Goal: Use online tool/utility

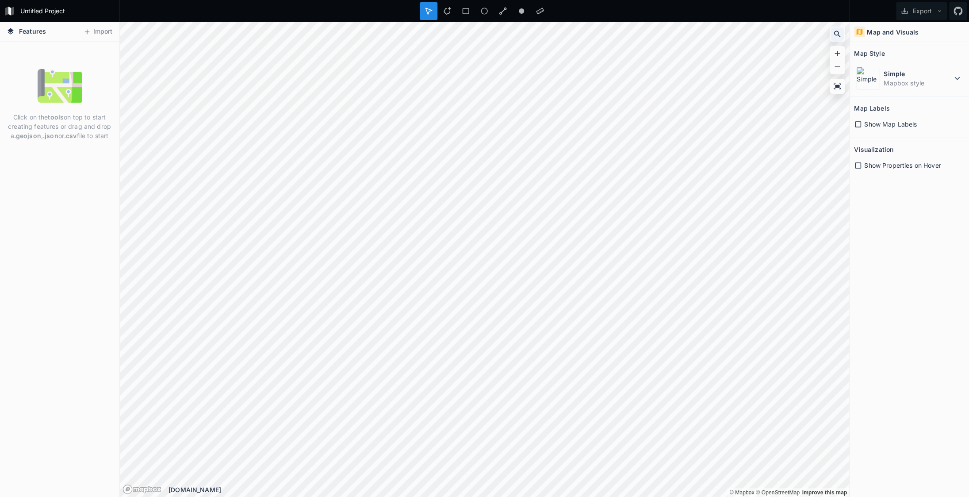
click at [837, 32] on icon at bounding box center [837, 34] width 9 height 9
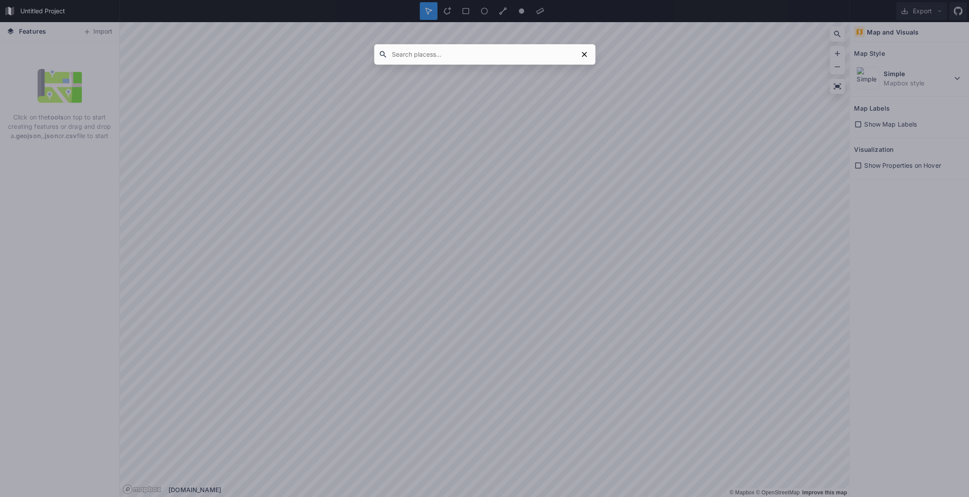
click at [428, 56] on input "text" at bounding box center [482, 54] width 190 height 16
type input "dinan"
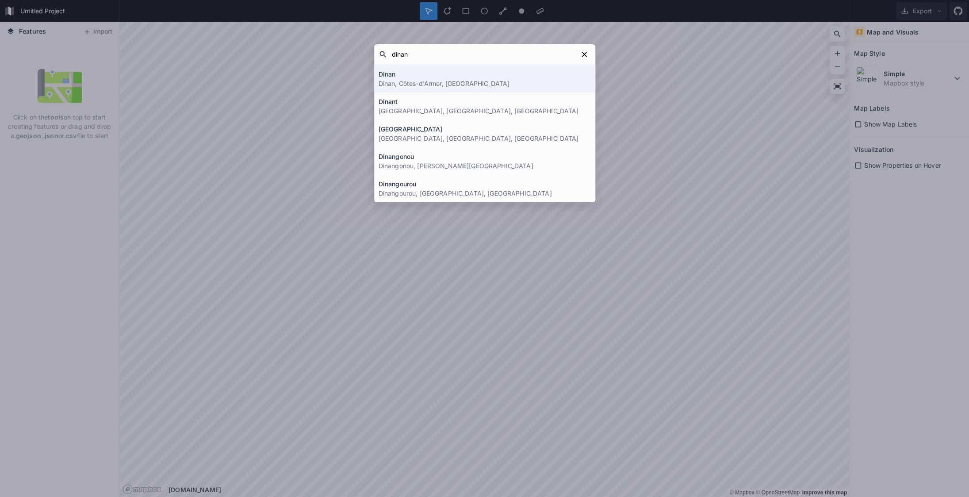
click button "submit" at bounding box center [0, 0] width 0 height 0
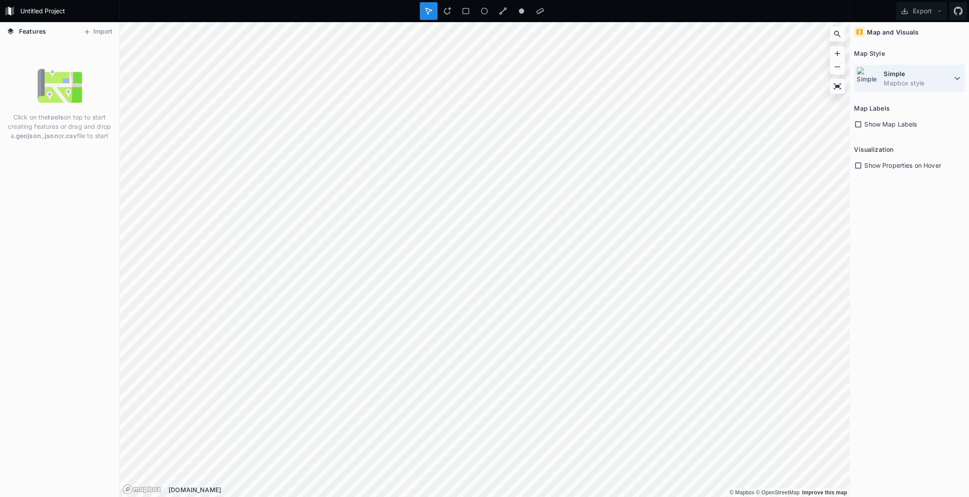
click at [960, 75] on icon at bounding box center [957, 78] width 11 height 11
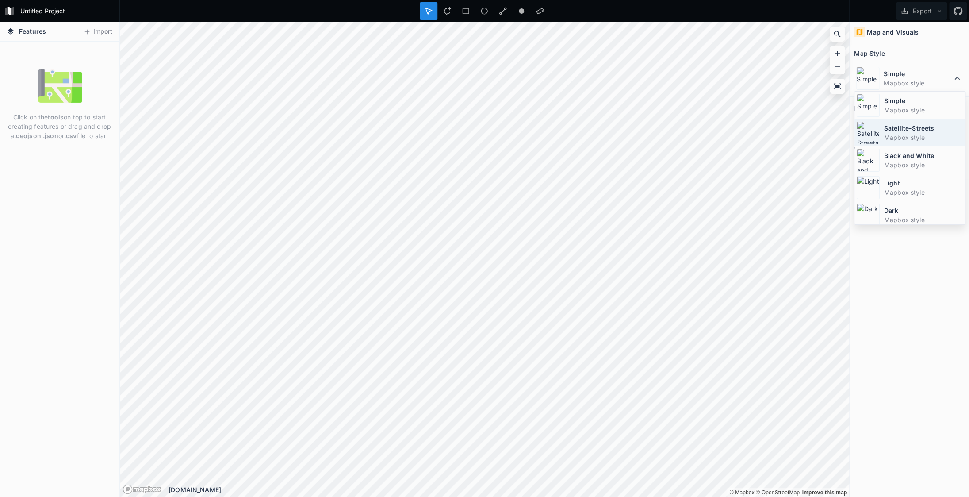
click at [899, 127] on dt "Satellite-Streets" at bounding box center [923, 127] width 79 height 9
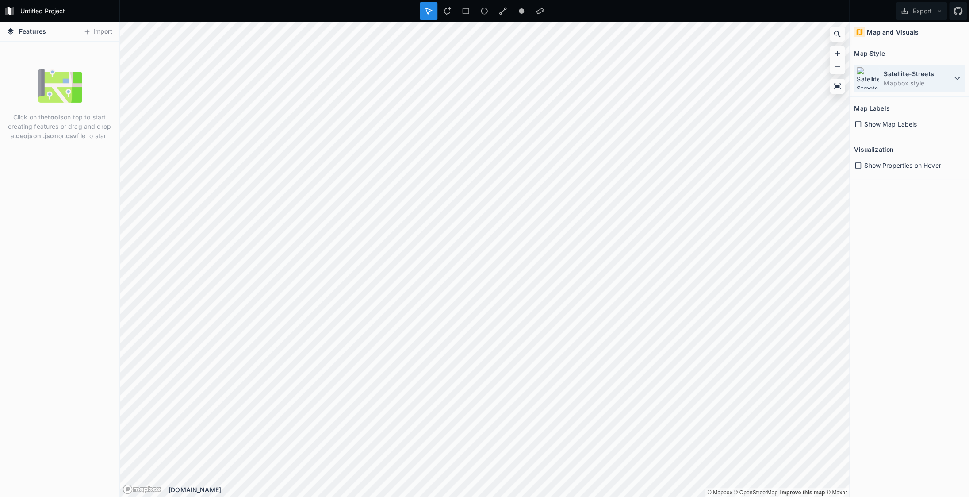
click at [954, 77] on icon at bounding box center [957, 78] width 11 height 11
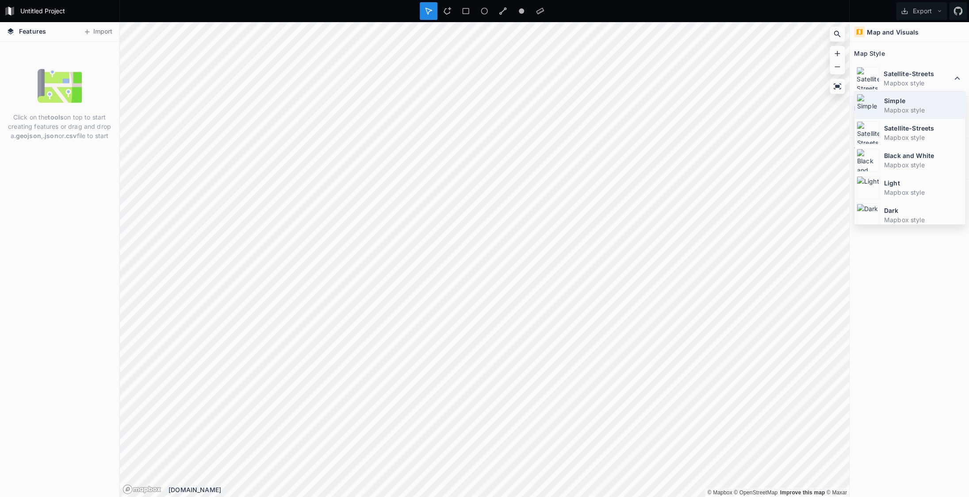
click at [904, 107] on dd "Mapbox style" at bounding box center [923, 109] width 79 height 9
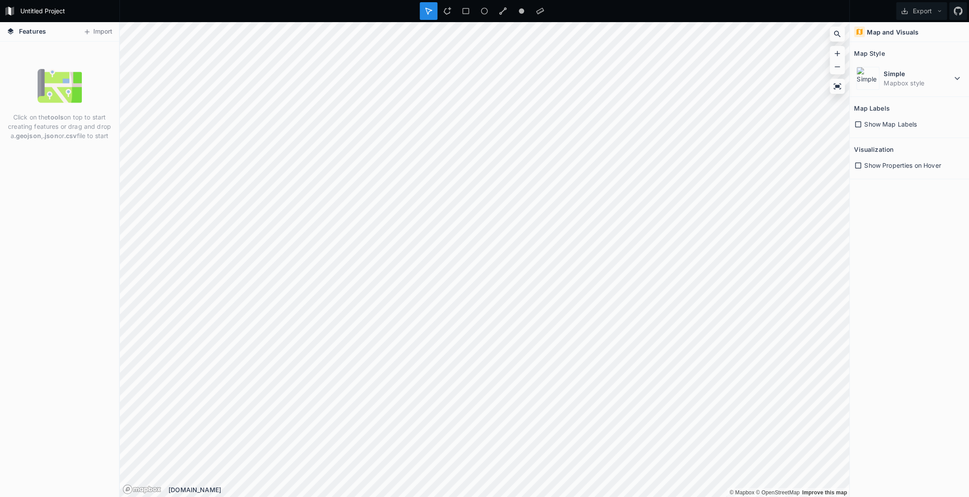
click at [37, 35] on span "Features" at bounding box center [32, 31] width 27 height 9
click at [31, 33] on span "Features" at bounding box center [32, 31] width 27 height 9
click at [13, 32] on icon at bounding box center [11, 31] width 6 height 6
click at [857, 125] on icon at bounding box center [858, 124] width 8 height 8
click at [857, 168] on icon at bounding box center [858, 165] width 6 height 6
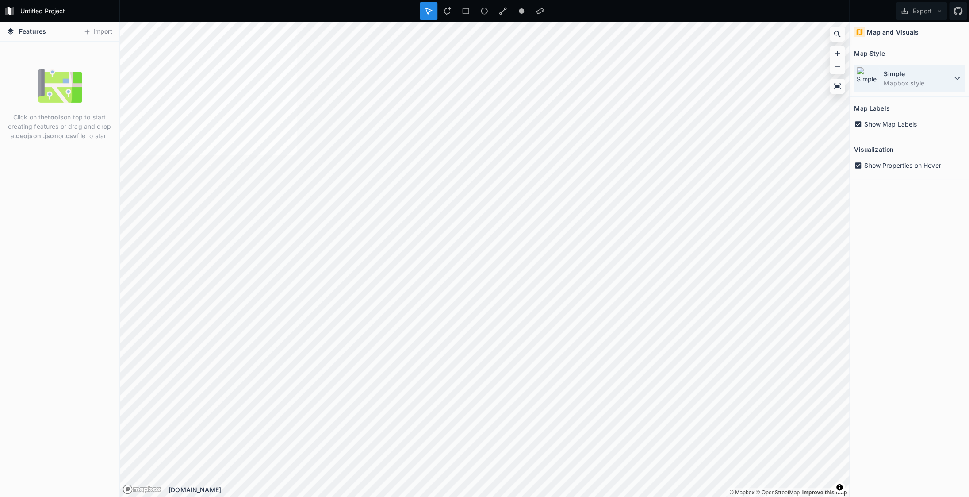
click at [954, 77] on icon at bounding box center [957, 78] width 11 height 11
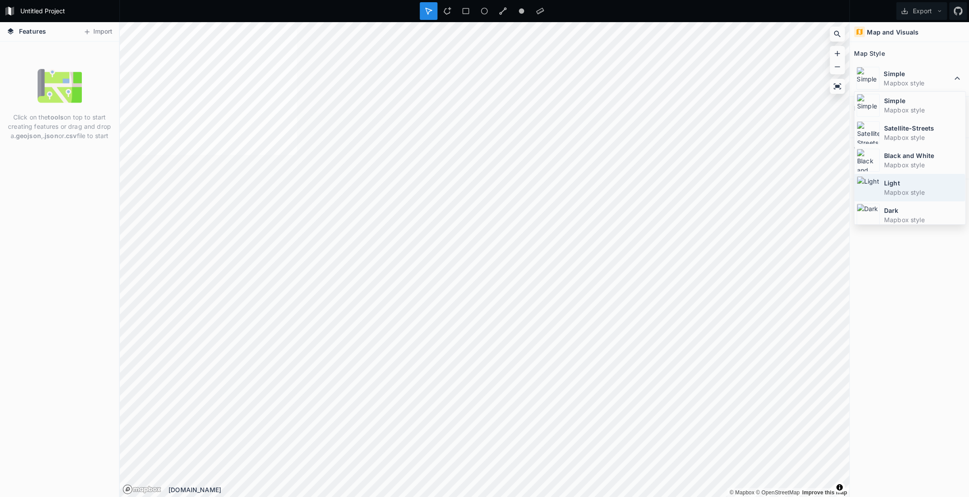
scroll to position [59, 0]
click at [914, 182] on dt "Frozen City" at bounding box center [923, 178] width 79 height 9
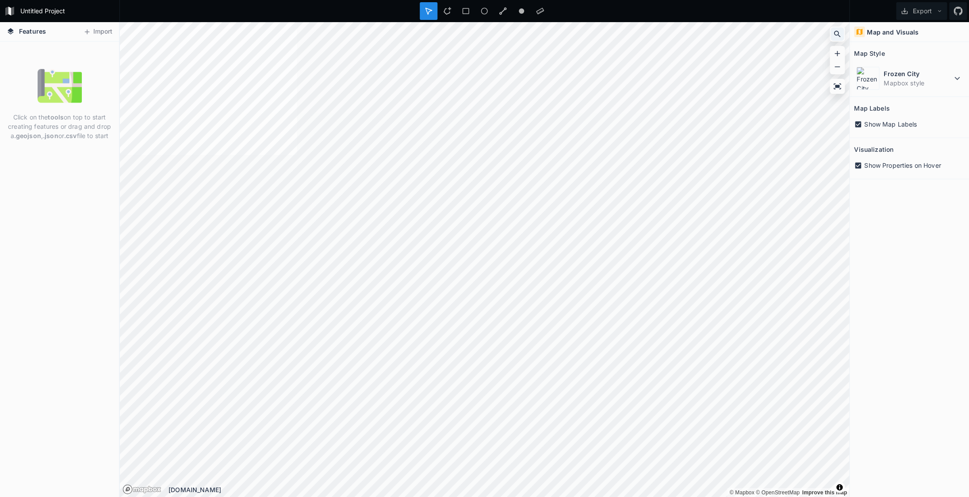
click at [835, 34] on icon at bounding box center [837, 34] width 9 height 9
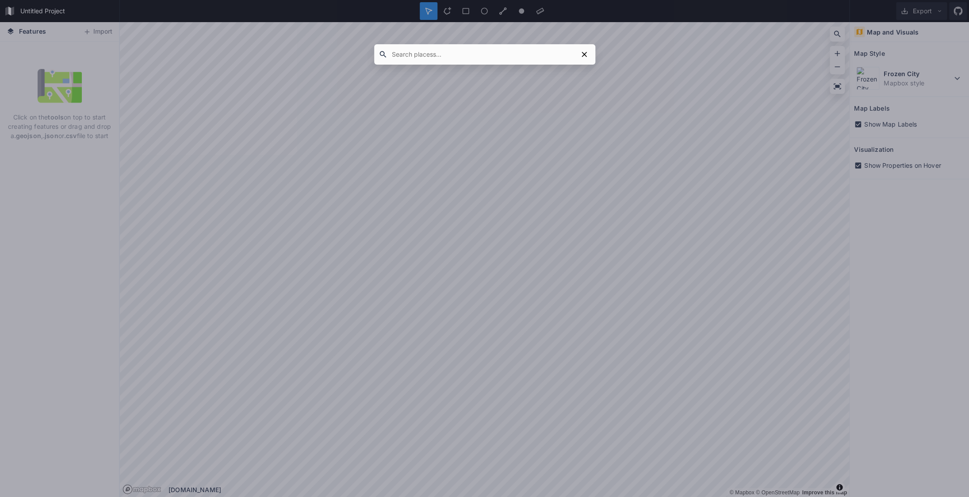
click at [413, 56] on input "text" at bounding box center [482, 54] width 190 height 16
type input "DINARD"
click button "submit" at bounding box center [0, 0] width 0 height 0
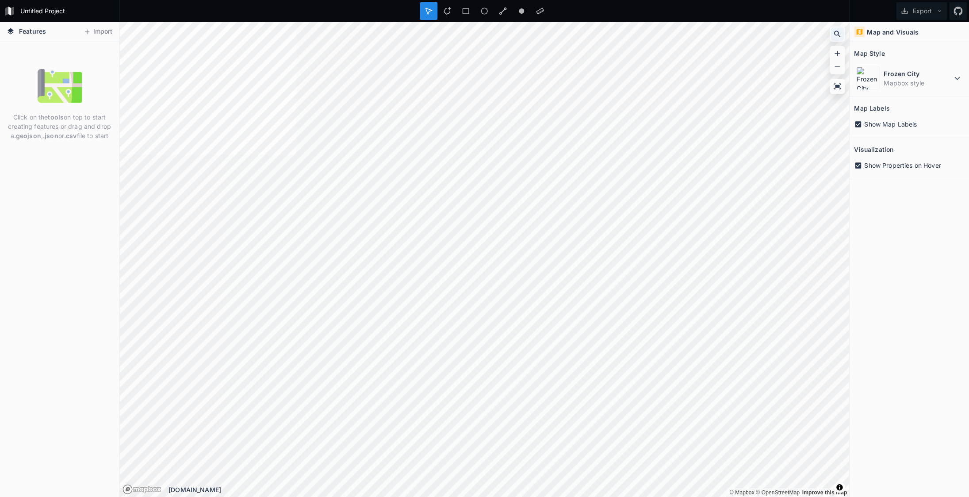
click at [839, 36] on icon at bounding box center [837, 34] width 7 height 7
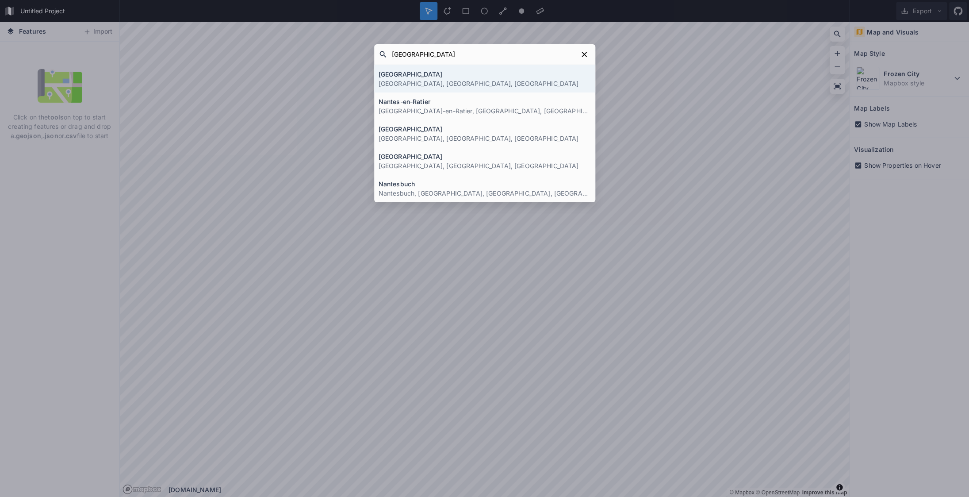
type input "[GEOGRAPHIC_DATA]"
click at [397, 85] on p "[GEOGRAPHIC_DATA], [GEOGRAPHIC_DATA], [GEOGRAPHIC_DATA]" at bounding box center [485, 83] width 212 height 9
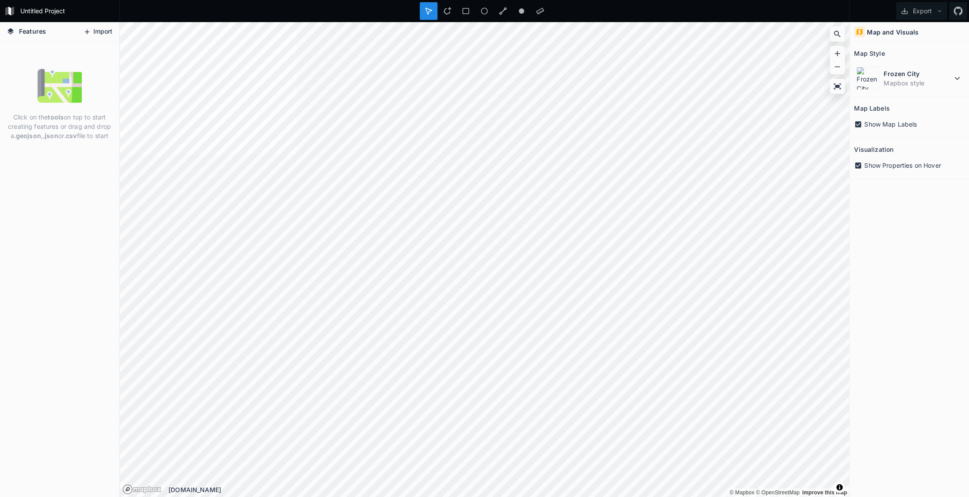
click at [92, 31] on button "Import" at bounding box center [98, 32] width 38 height 14
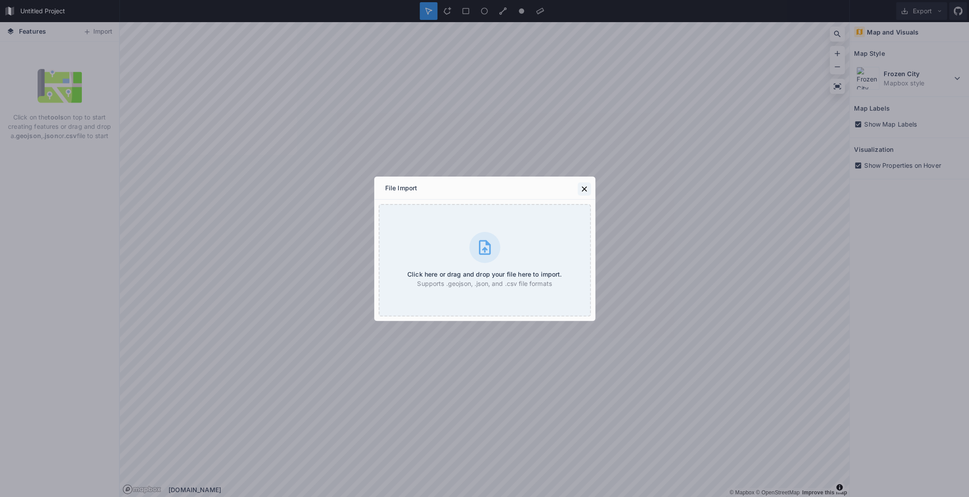
click at [582, 190] on icon at bounding box center [584, 188] width 9 height 9
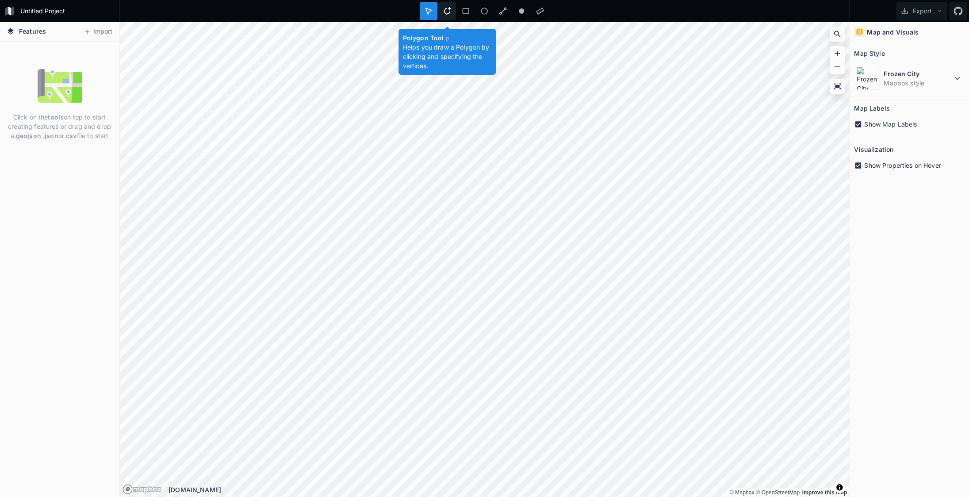
click at [447, 11] on icon at bounding box center [447, 11] width 8 height 8
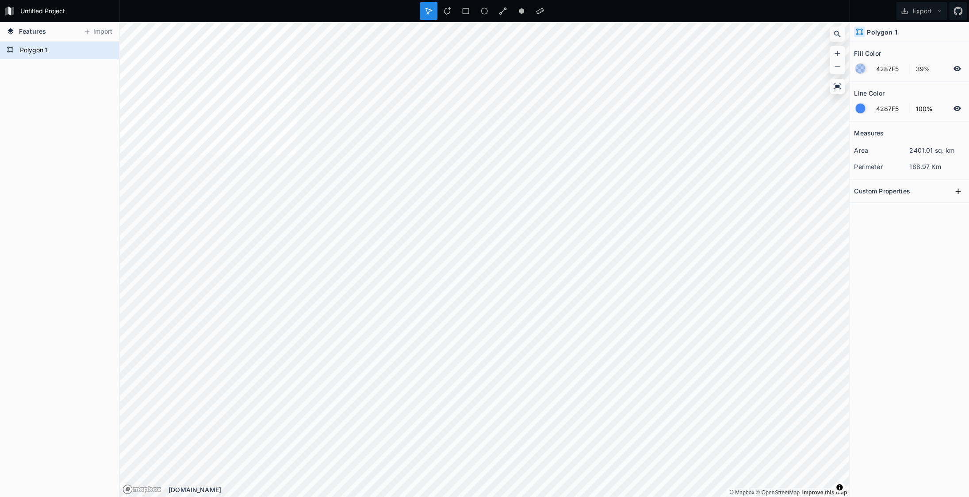
click at [897, 192] on h2 "Custom Properties" at bounding box center [882, 191] width 56 height 14
click at [959, 191] on icon at bounding box center [957, 190] width 5 height 5
click at [958, 207] on icon "button" at bounding box center [958, 206] width 1 height 5
click at [890, 234] on div "Measures area 2401.01 sq. km perimeter 188.97 Km Custom Properties property 1 C…" at bounding box center [908, 287] width 119 height 331
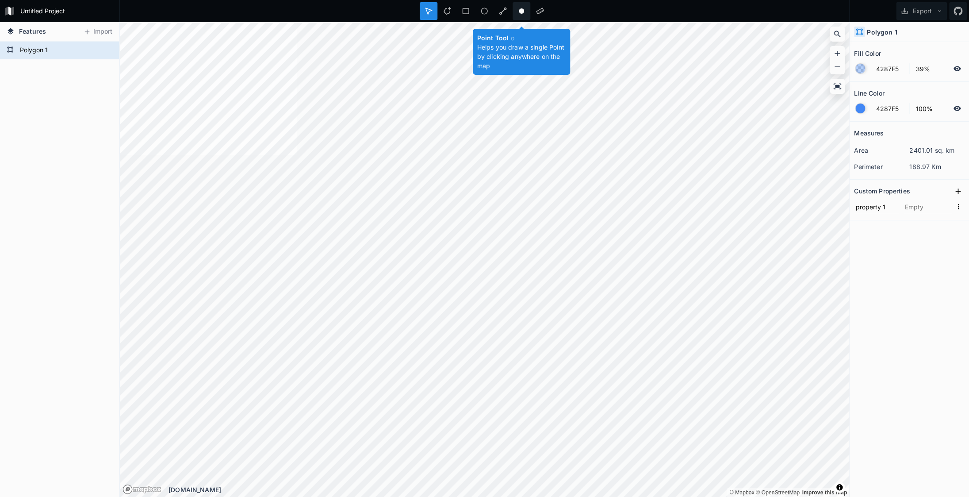
click at [517, 11] on div at bounding box center [522, 11] width 18 height 18
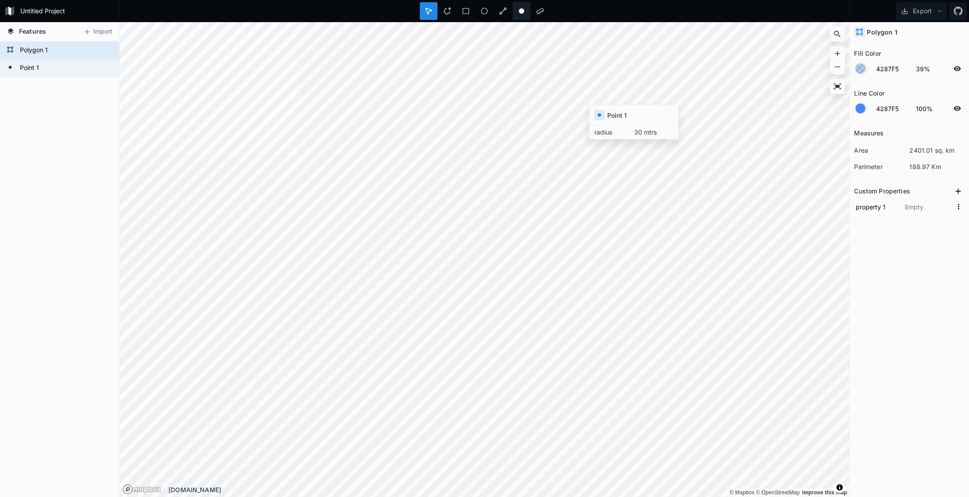
type input "FFFFFF"
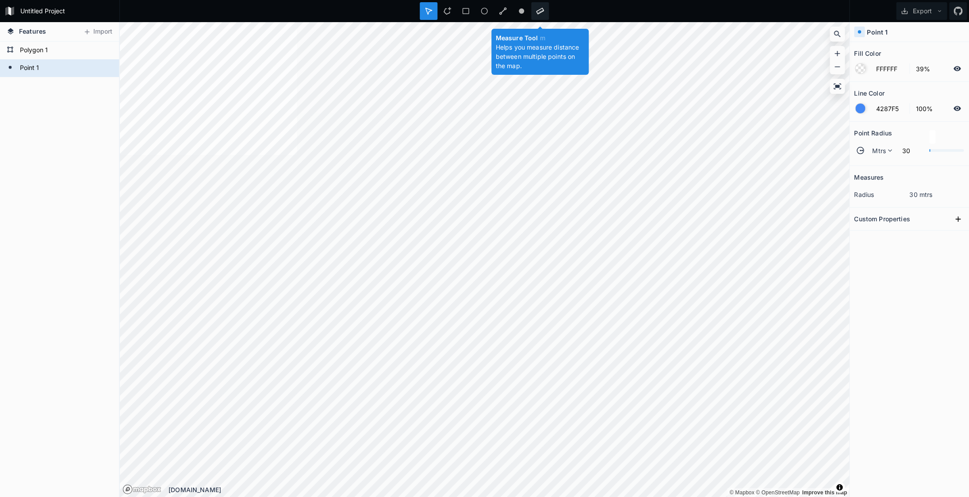
click at [539, 11] on icon at bounding box center [540, 11] width 8 height 8
click at [33, 33] on span "Features" at bounding box center [32, 31] width 27 height 9
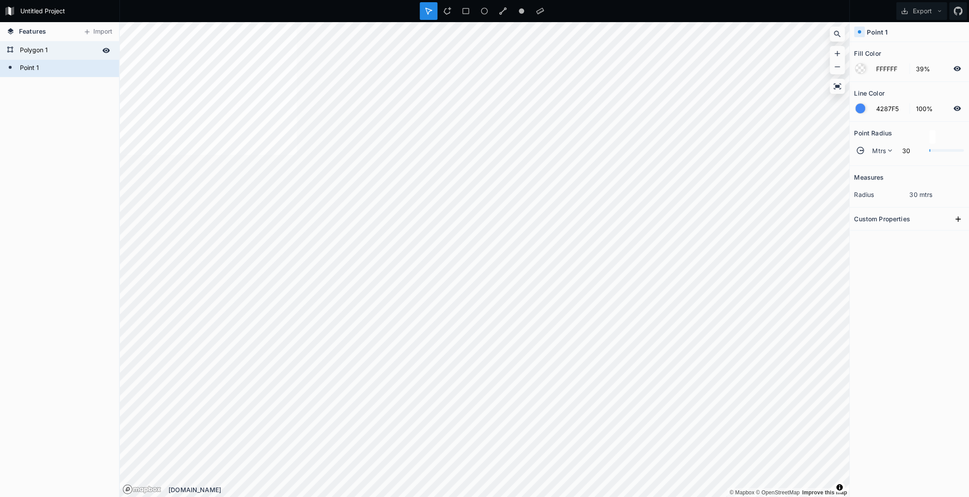
click at [104, 50] on icon at bounding box center [107, 50] width 8 height 5
click at [104, 50] on icon at bounding box center [106, 50] width 7 height 6
click at [104, 50] on icon at bounding box center [107, 50] width 8 height 5
click at [104, 67] on icon at bounding box center [107, 67] width 8 height 5
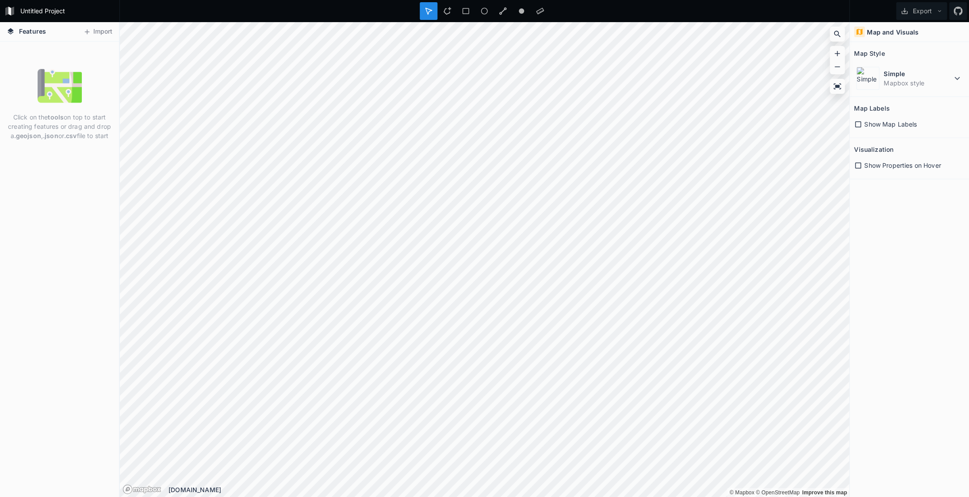
click at [859, 32] on icon at bounding box center [859, 32] width 8 height 8
click at [956, 10] on icon at bounding box center [957, 11] width 9 height 9
click at [28, 14] on form "Untitled Project" at bounding box center [67, 10] width 100 height 13
